Goal: Task Accomplishment & Management: Use online tool/utility

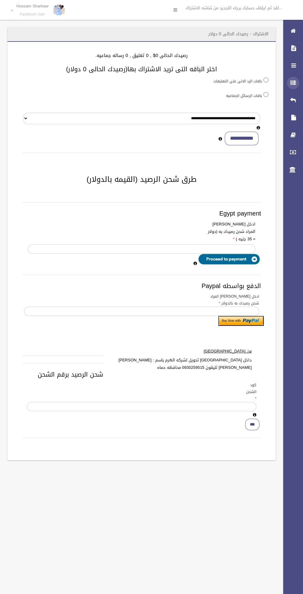
click at [290, 85] on div at bounding box center [293, 83] width 12 height 12
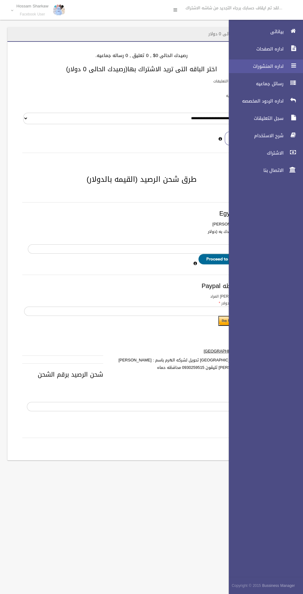
click at [290, 65] on div at bounding box center [293, 65] width 12 height 12
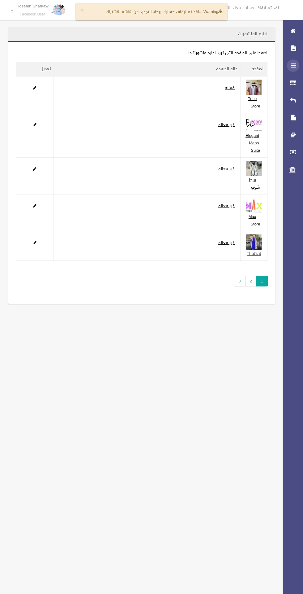
click at [290, 65] on div at bounding box center [293, 65] width 12 height 12
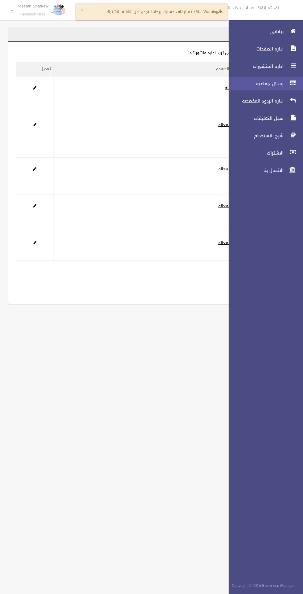
click at [256, 80] on link "رسائل جماعيه" at bounding box center [264, 84] width 80 height 14
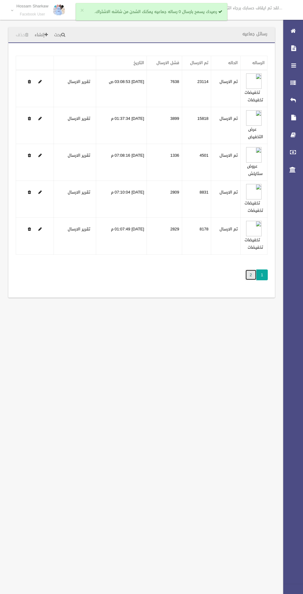
click at [250, 276] on link "2" at bounding box center [251, 274] width 11 height 11
